Goal: Use online tool/utility: Utilize a website feature to perform a specific function

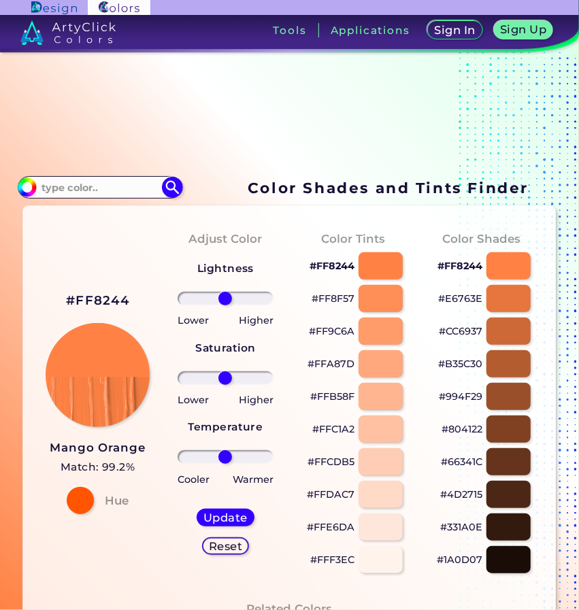
click at [333, 493] on p "#FFDAC7" at bounding box center [331, 494] width 48 height 16
click at [333, 493] on p "#FFDAC7 copied" at bounding box center [331, 494] width 48 height 16
copy p "FFDAC7 copied"
click at [333, 493] on p "#FFDAC7 copied" at bounding box center [331, 494] width 48 height 16
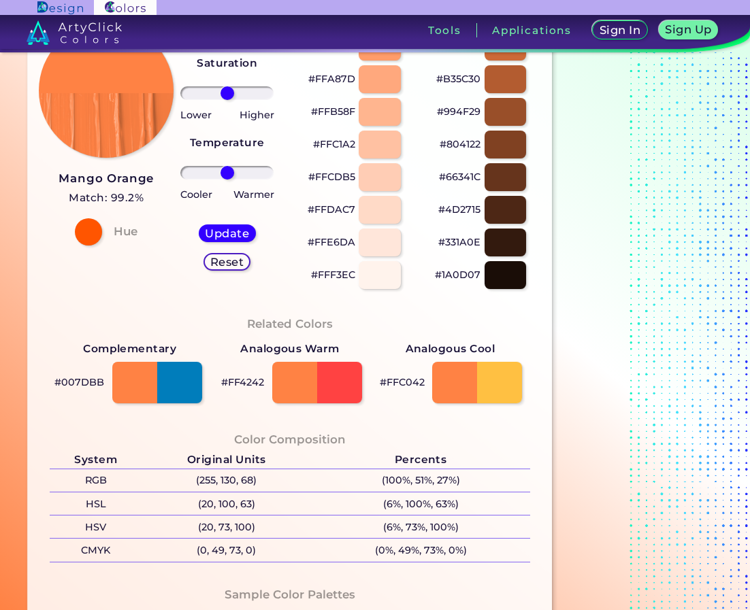
scroll to position [178, 0]
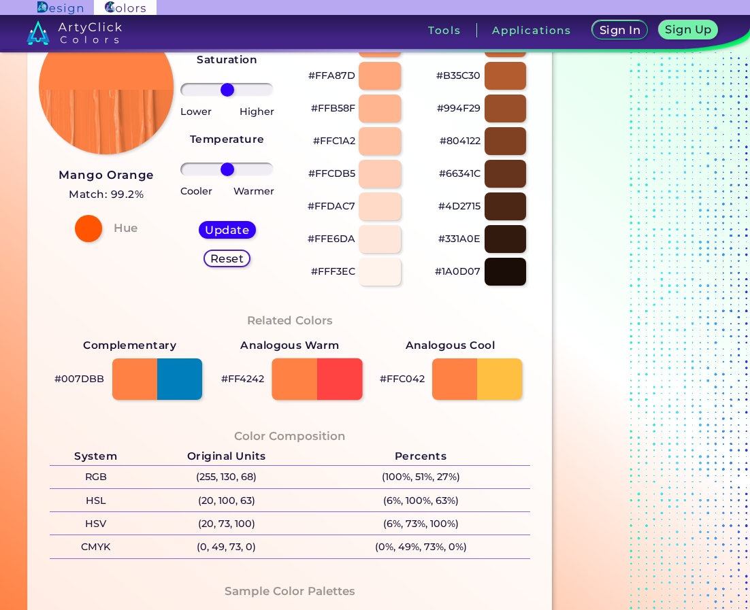
click at [326, 367] on div at bounding box center [316, 380] width 90 height 42
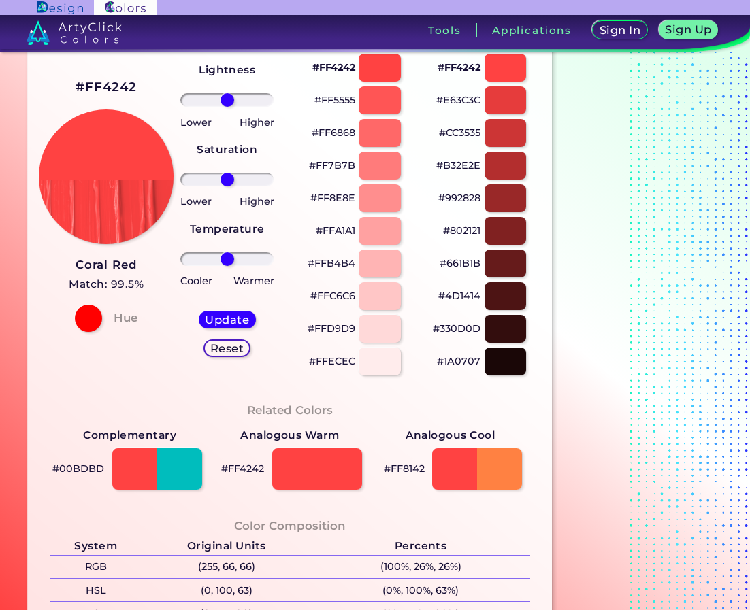
scroll to position [89, 0]
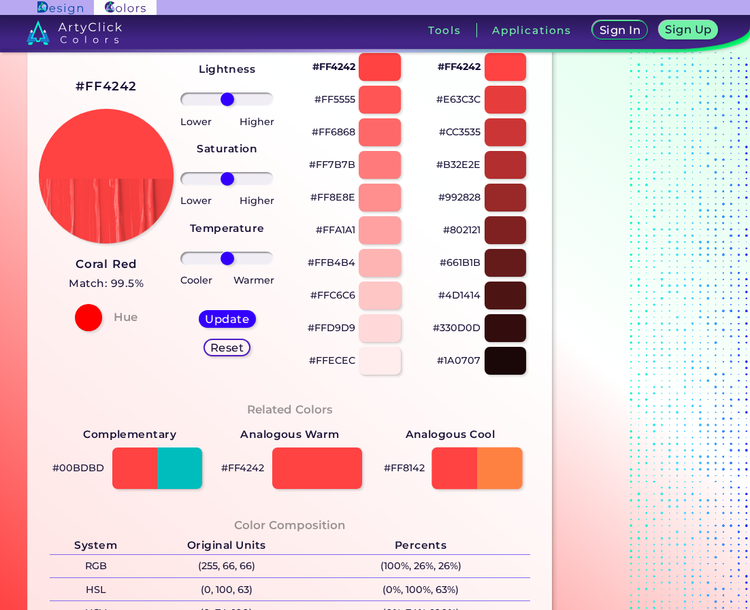
click at [497, 469] on div at bounding box center [477, 469] width 90 height 42
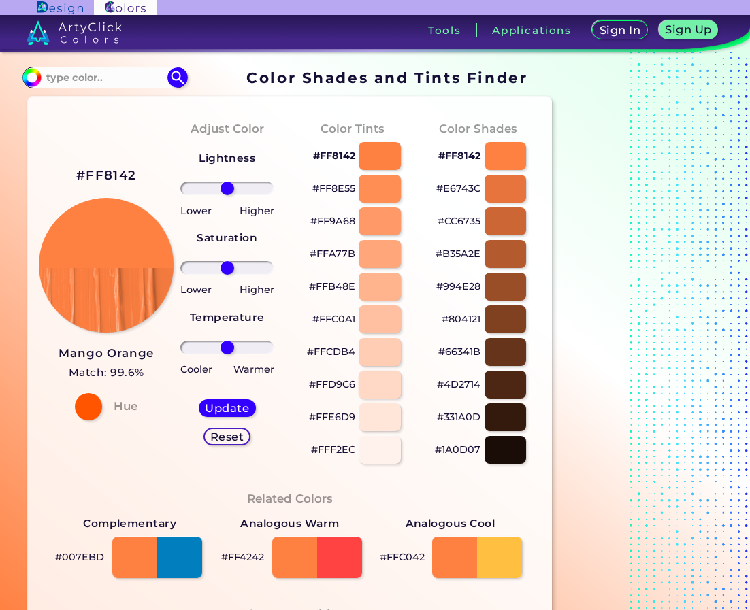
click at [381, 389] on div at bounding box center [380, 385] width 42 height 28
type input "#ffd9c6"
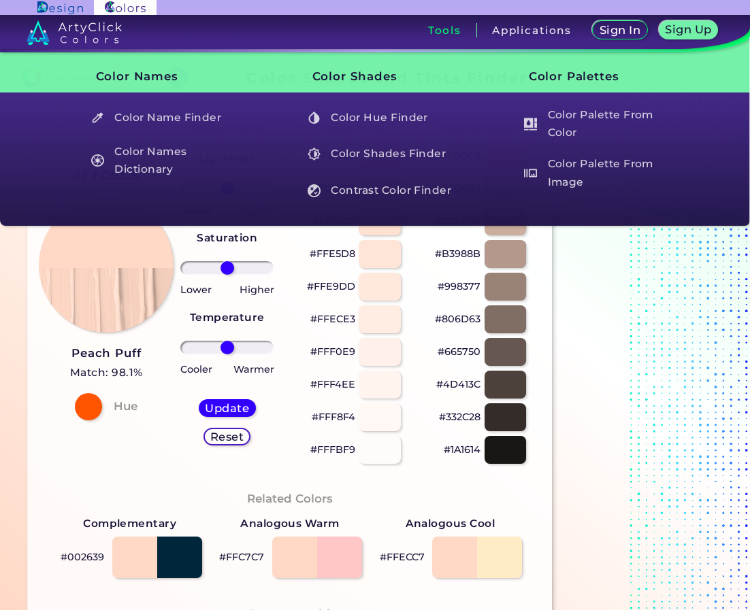
click at [449, 25] on h3 "Tools" at bounding box center [444, 30] width 33 height 10
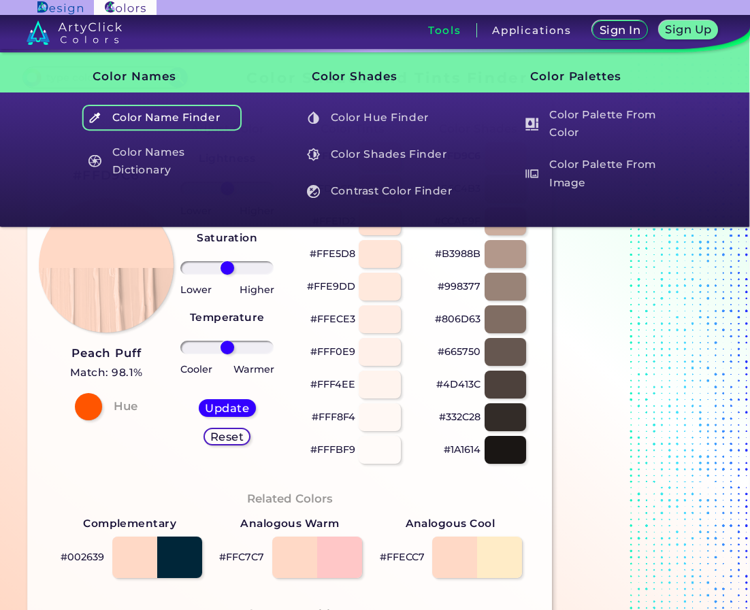
click at [163, 128] on h5 "Color Name Finder" at bounding box center [162, 118] width 160 height 26
